Goal: Task Accomplishment & Management: Use online tool/utility

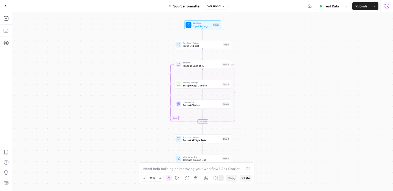
click at [386, 8] on icon "button" at bounding box center [386, 6] width 5 height 5
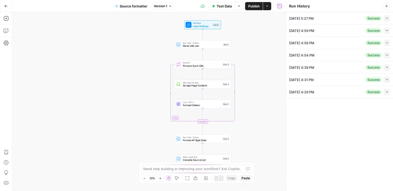
click at [385, 21] on button "Collapse" at bounding box center [386, 18] width 6 height 6
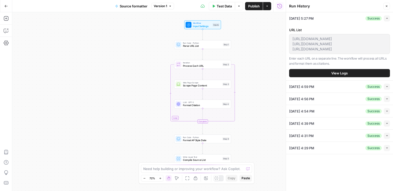
click at [345, 76] on span "View Logs" at bounding box center [339, 73] width 16 height 5
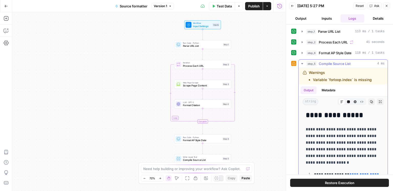
click at [336, 62] on span "Compile Source List" at bounding box center [335, 63] width 32 height 5
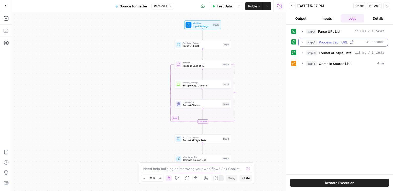
click at [332, 45] on button "step_2 Process Each URL 41 seconds" at bounding box center [342, 42] width 89 height 8
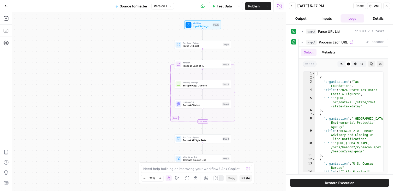
scroll to position [89, 0]
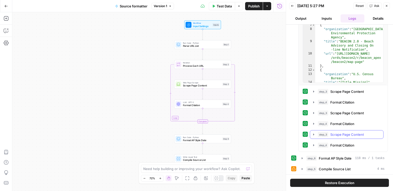
click at [342, 132] on span "Scrape Page Content" at bounding box center [346, 134] width 33 height 5
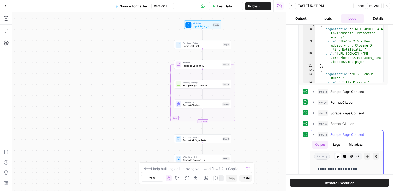
click at [342, 132] on span "Scrape Page Content" at bounding box center [346, 134] width 33 height 5
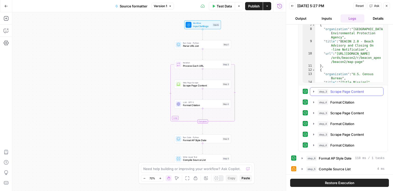
click at [344, 91] on span "Scrape Page Content" at bounding box center [346, 91] width 33 height 5
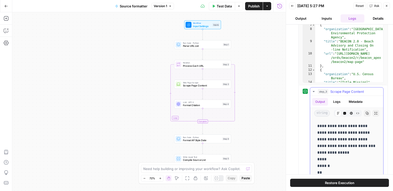
click at [344, 91] on span "Scrape Page Content" at bounding box center [346, 91] width 33 height 5
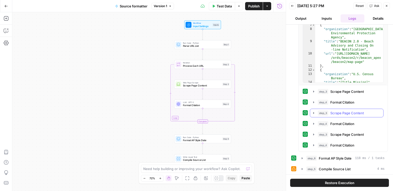
click at [342, 110] on span "Scrape Page Content" at bounding box center [346, 112] width 33 height 5
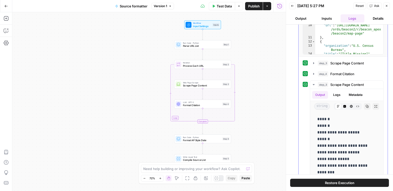
scroll to position [133, 0]
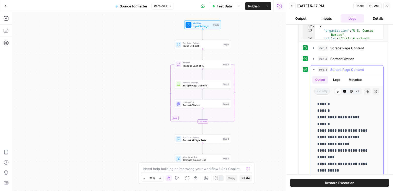
click at [336, 71] on span "Scrape Page Content" at bounding box center [346, 69] width 33 height 5
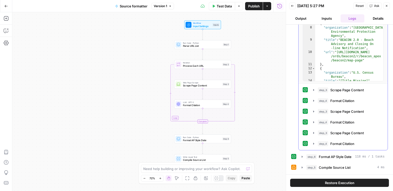
scroll to position [89, 0]
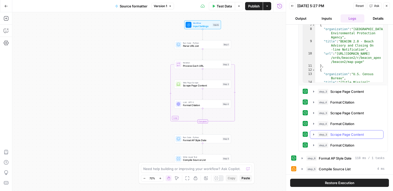
click at [343, 133] on span "Scrape Page Content" at bounding box center [346, 134] width 33 height 5
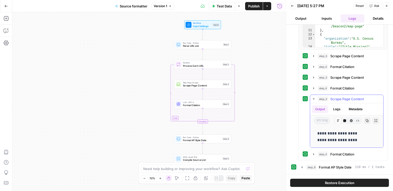
scroll to position [124, 0]
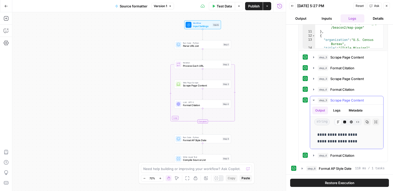
click at [346, 121] on button "Code Editor" at bounding box center [344, 122] width 7 height 7
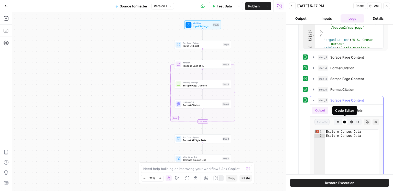
click at [346, 121] on div "Code Editor" at bounding box center [344, 122] width 7 height 7
click at [340, 122] on button "Markdown" at bounding box center [338, 122] width 7 height 7
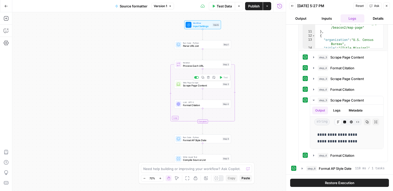
click at [206, 84] on span "Scrape Page Content" at bounding box center [202, 86] width 38 height 4
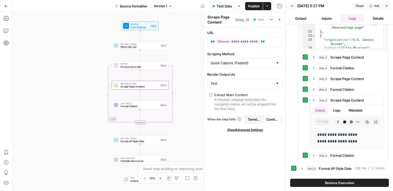
drag, startPoint x: 102, startPoint y: 70, endPoint x: 84, endPoint y: 70, distance: 18.2
click at [84, 70] on div "Workflow Input Settings Inputs Run Code · Python Parse URL List Step 1 Loop Ite…" at bounding box center [148, 101] width 273 height 179
click at [335, 80] on span "Scrape Page Content" at bounding box center [346, 78] width 33 height 5
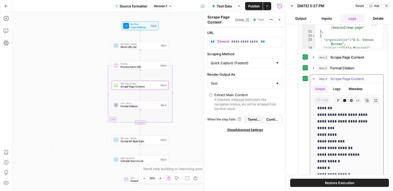
scroll to position [168, 0]
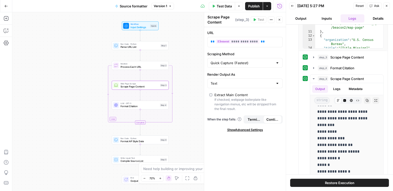
click at [280, 21] on button "Close" at bounding box center [279, 19] width 7 height 7
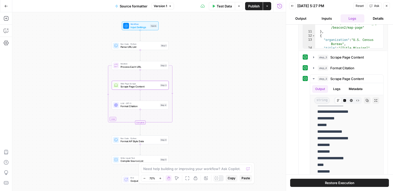
click at [386, 7] on button "Close" at bounding box center [386, 6] width 7 height 7
